Goal: Task Accomplishment & Management: Manage account settings

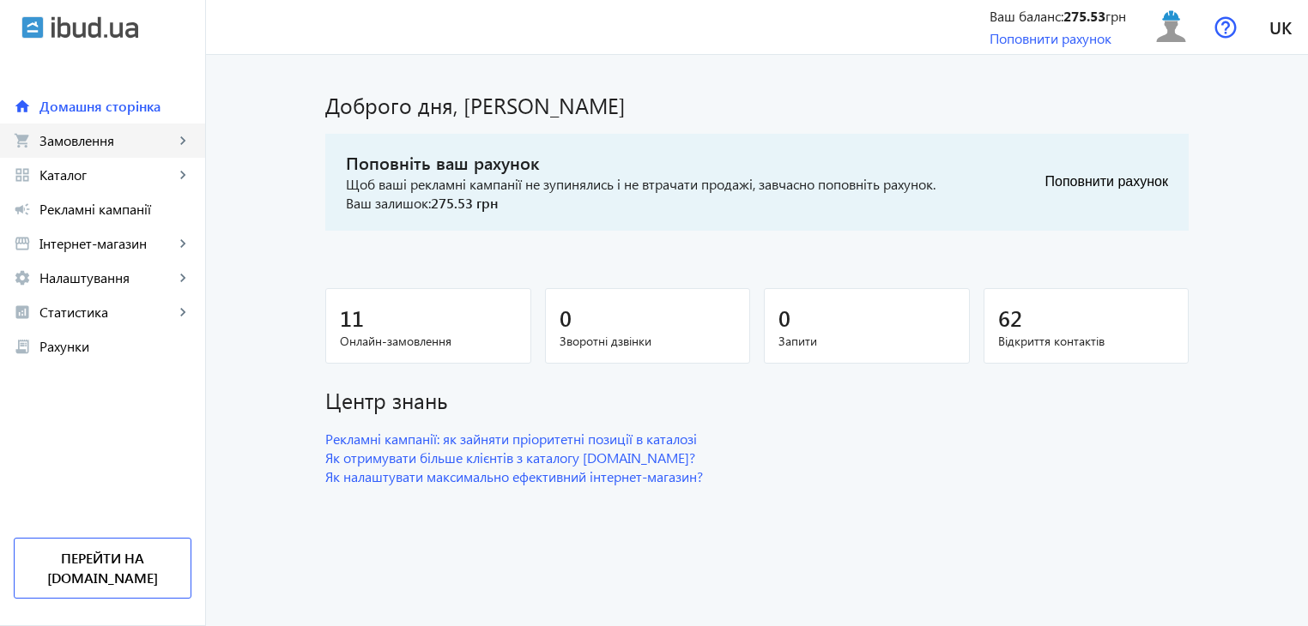
click at [76, 142] on span "Замовлення" at bounding box center [106, 140] width 135 height 17
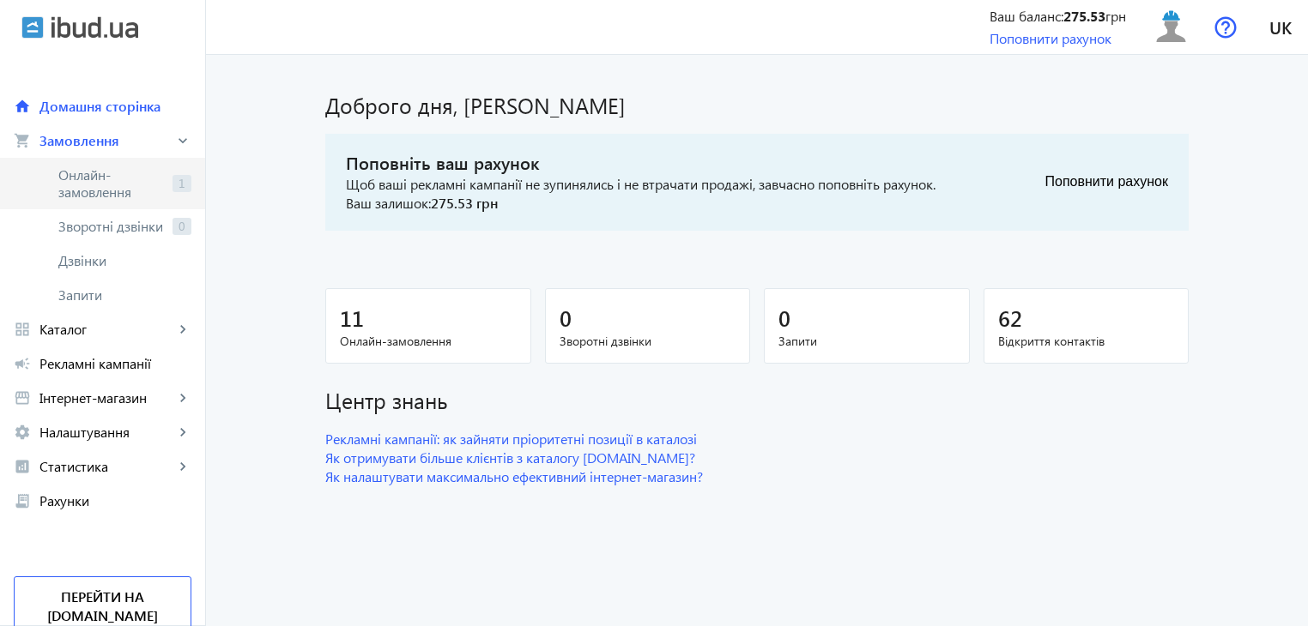
click at [91, 195] on span "Онлайн-замовлення" at bounding box center [111, 183] width 107 height 34
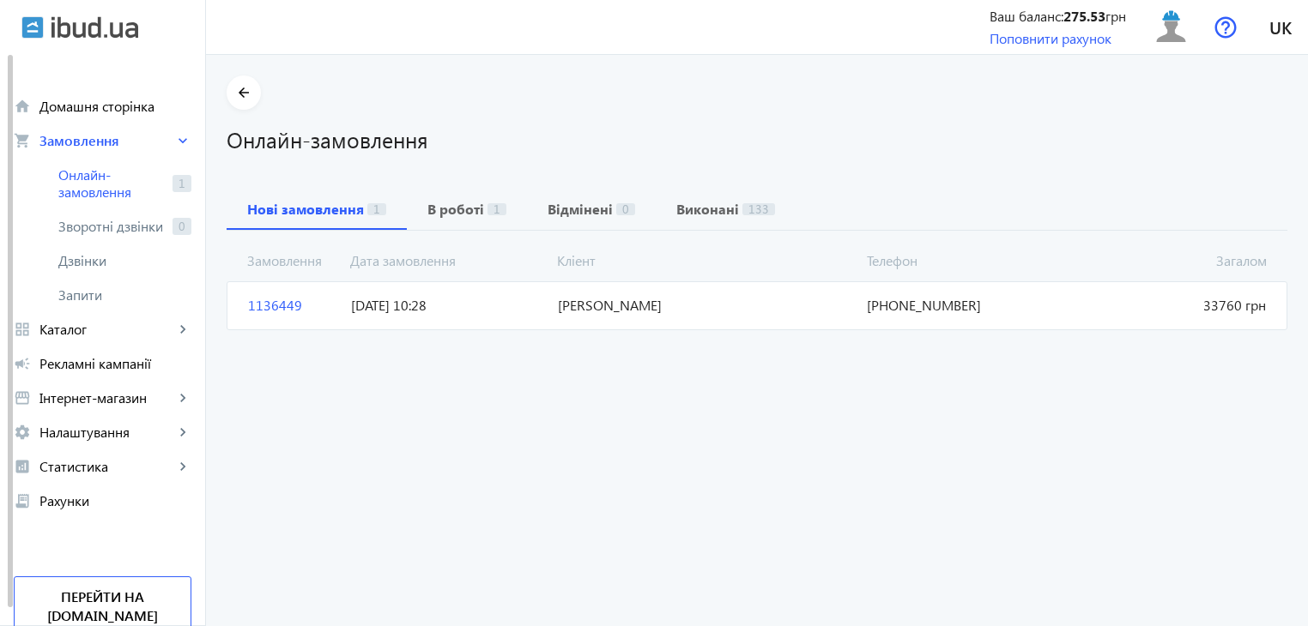
click at [603, 296] on span "[PERSON_NAME]" at bounding box center [706, 305] width 310 height 19
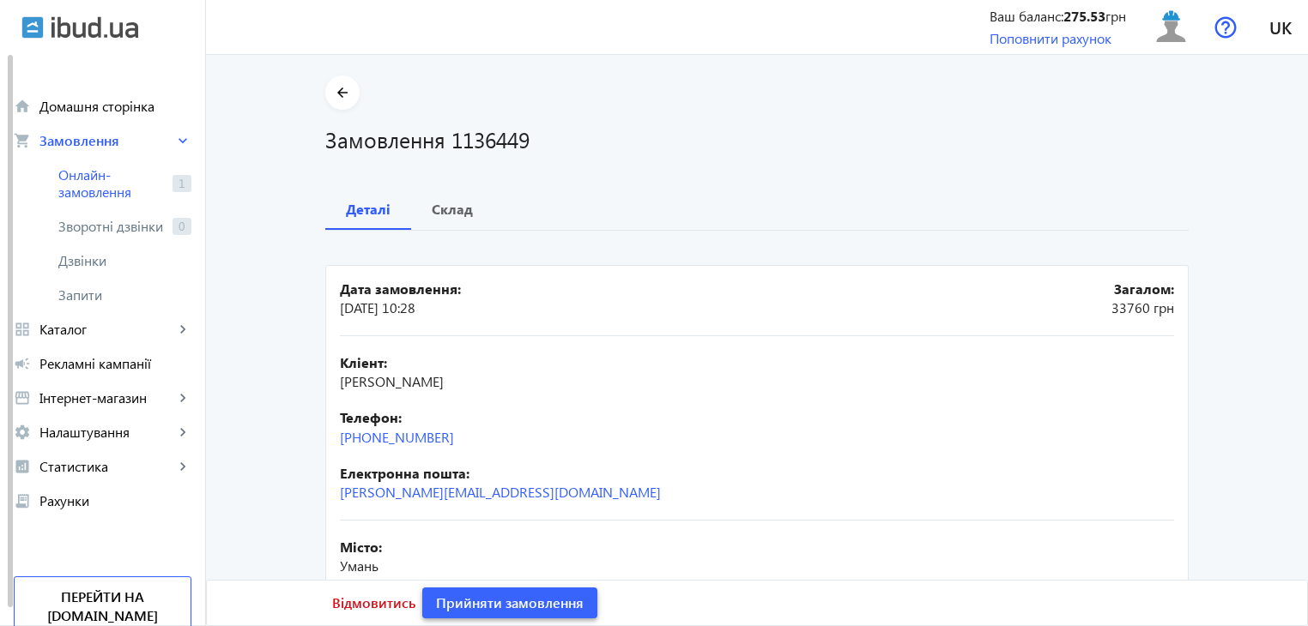
click at [504, 601] on span "Прийняти замовлення" at bounding box center [510, 603] width 148 height 19
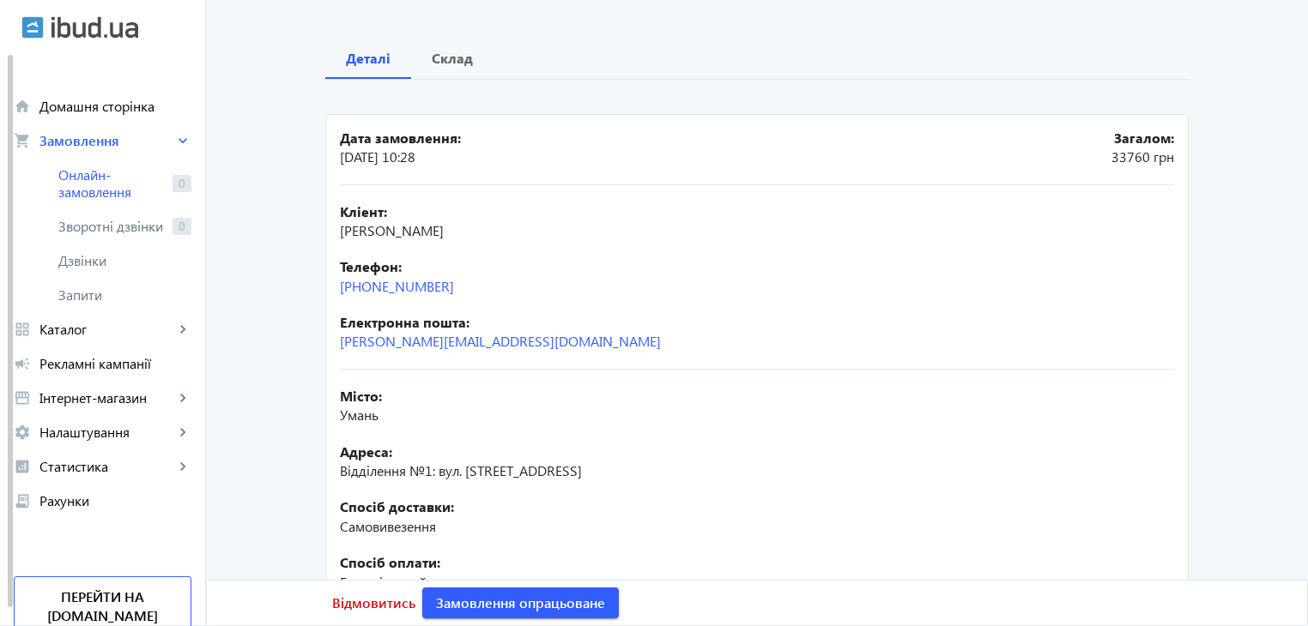
scroll to position [30, 0]
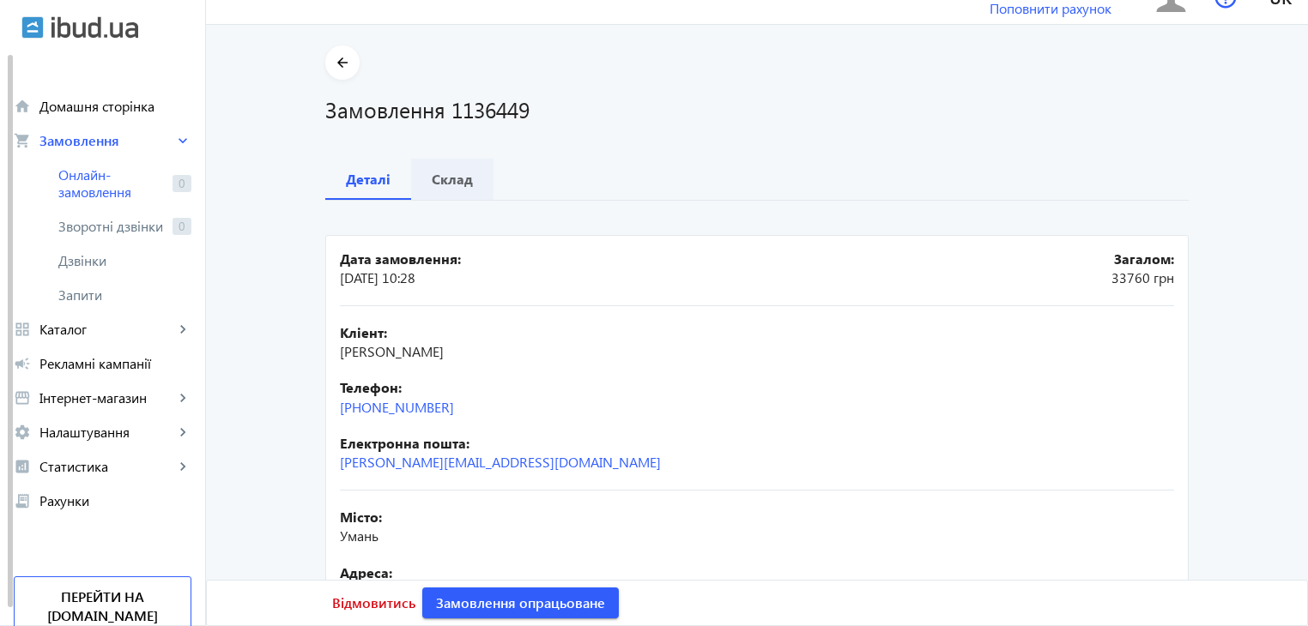
click at [450, 186] on b "Склад" at bounding box center [452, 179] width 41 height 14
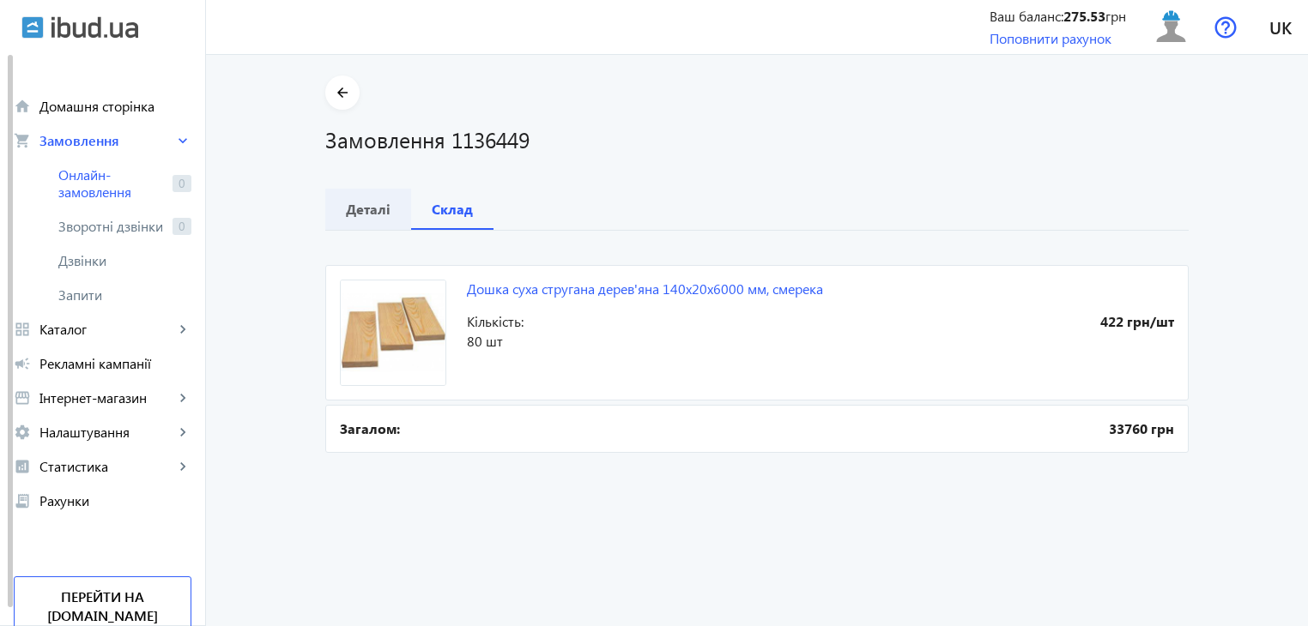
click at [378, 209] on b "Деталі" at bounding box center [368, 209] width 45 height 14
